Goal: Communication & Community: Answer question/provide support

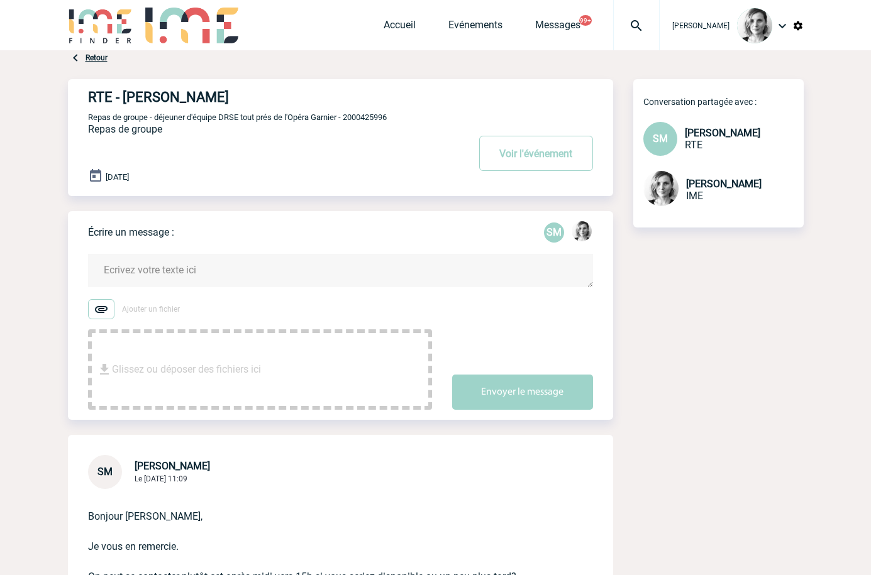
click at [158, 274] on textarea at bounding box center [340, 270] width 505 height 33
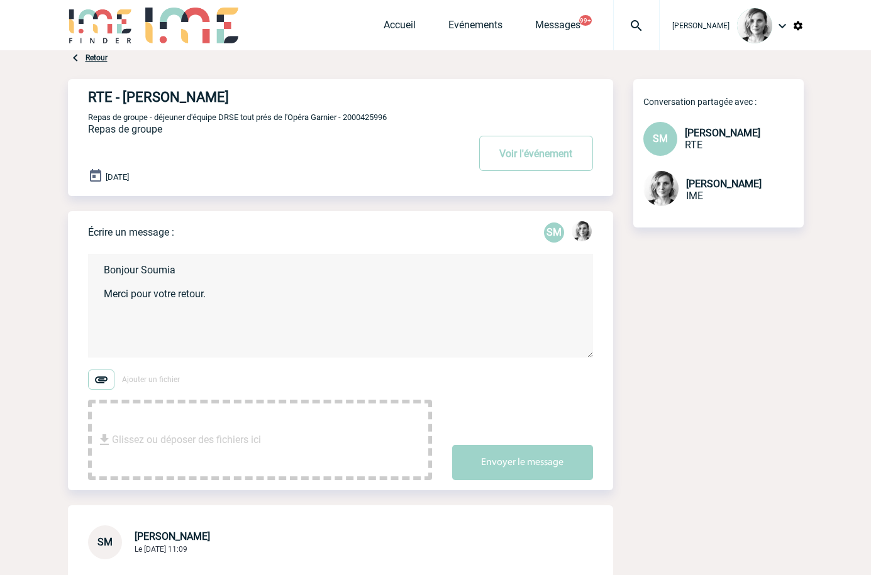
click at [247, 291] on textarea "Bonjour Soumia Merci pour votre retour." at bounding box center [340, 306] width 505 height 104
type textarea "Bonjour Soumia Merci pour votre retour. C'est parfait pour 15h00 ce jour :) Bel…"
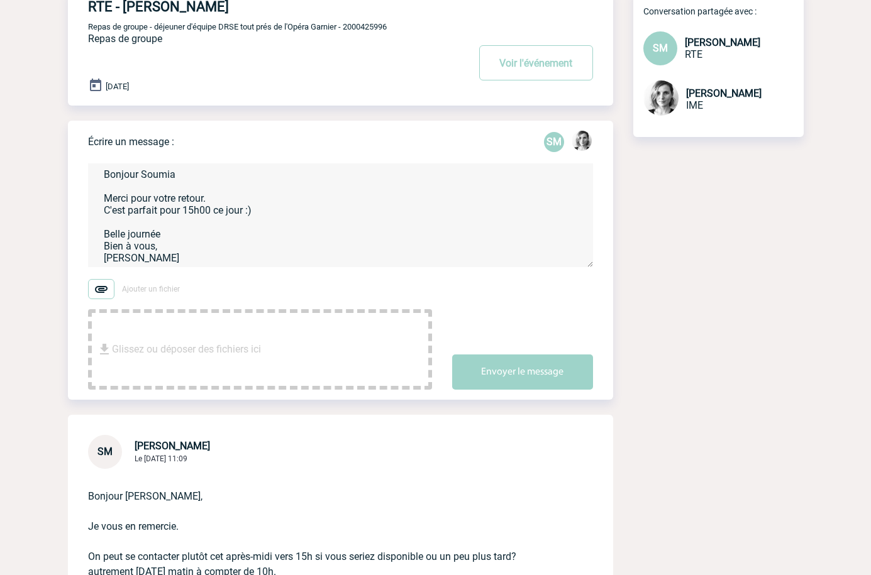
scroll to position [157, 0]
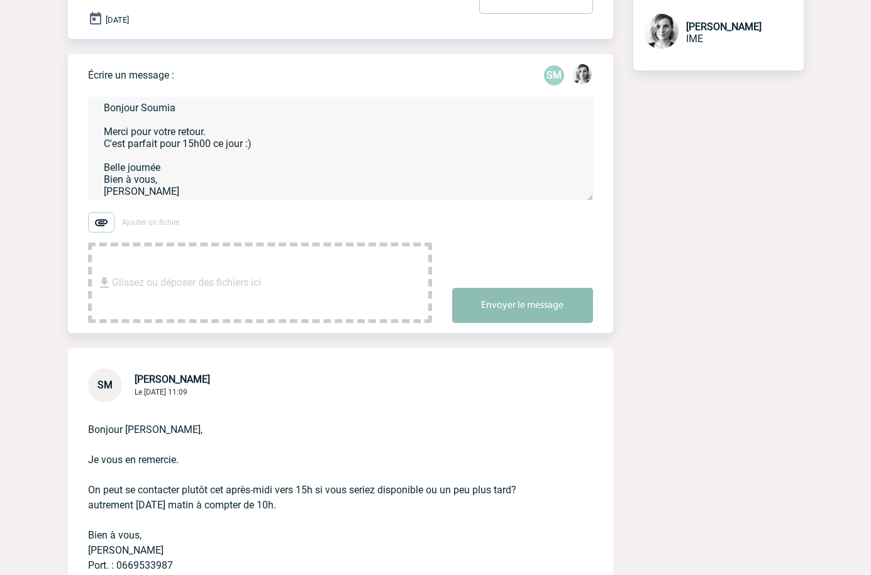
click at [492, 320] on button "Envoyer le message" at bounding box center [522, 305] width 141 height 35
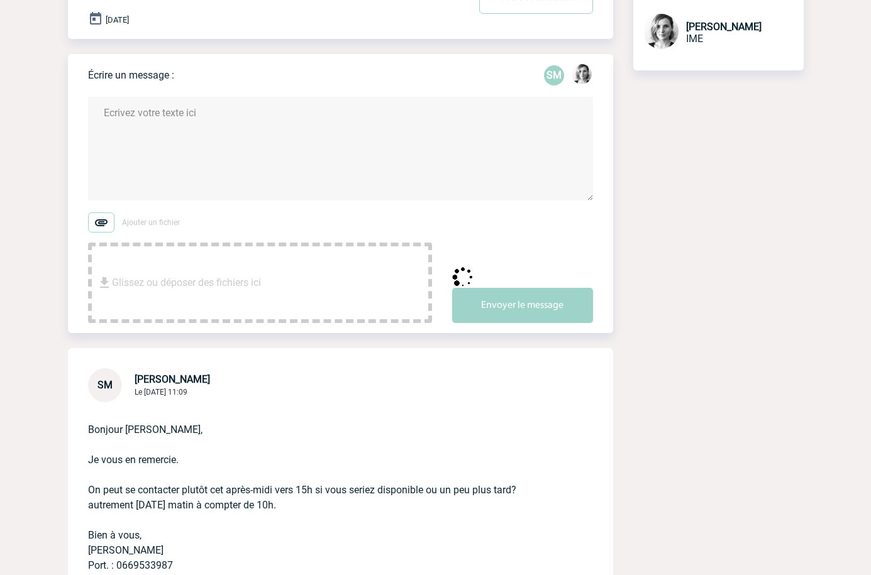
scroll to position [0, 0]
